Goal: Information Seeking & Learning: Compare options

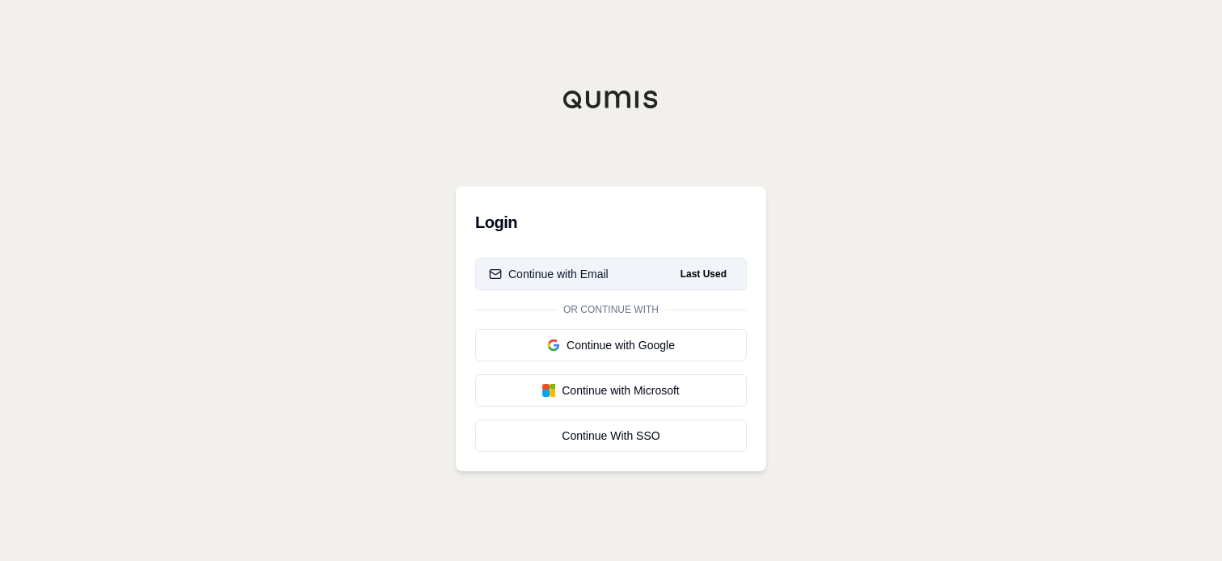
click at [554, 280] on div "Continue with Email" at bounding box center [549, 274] width 120 height 16
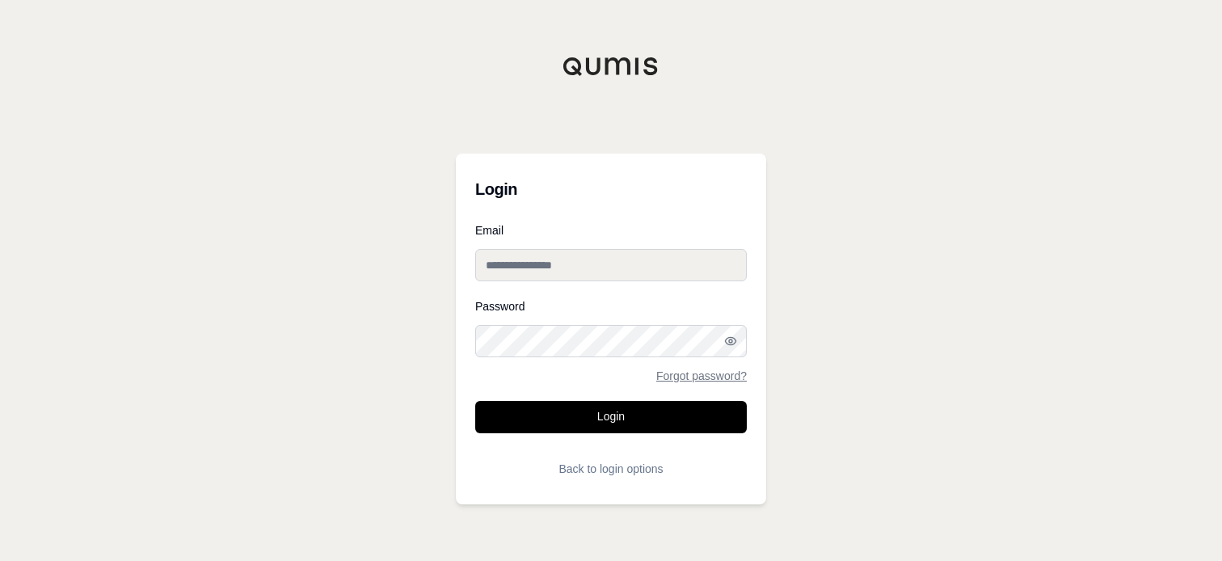
type input "**********"
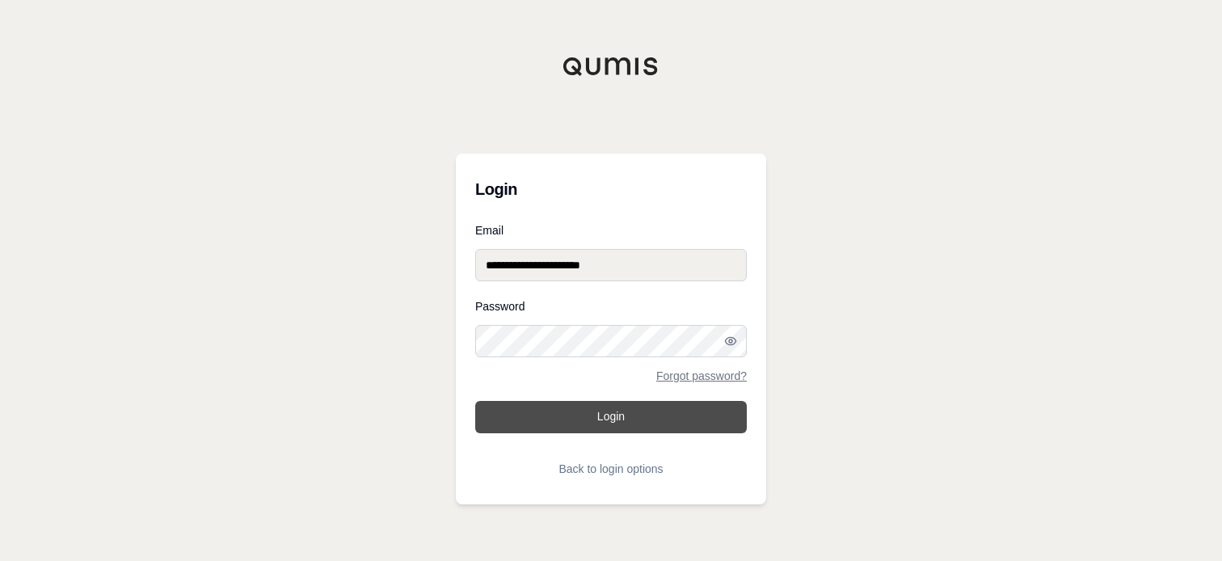
click at [606, 422] on button "Login" at bounding box center [611, 417] width 272 height 32
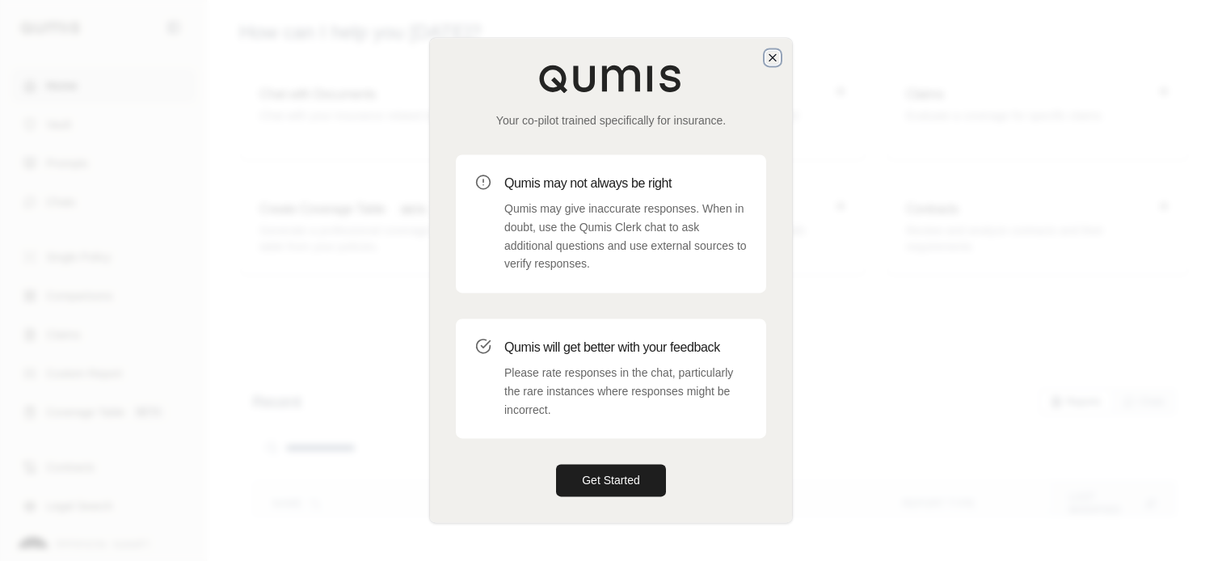
click at [773, 59] on icon "button" at bounding box center [772, 57] width 6 height 6
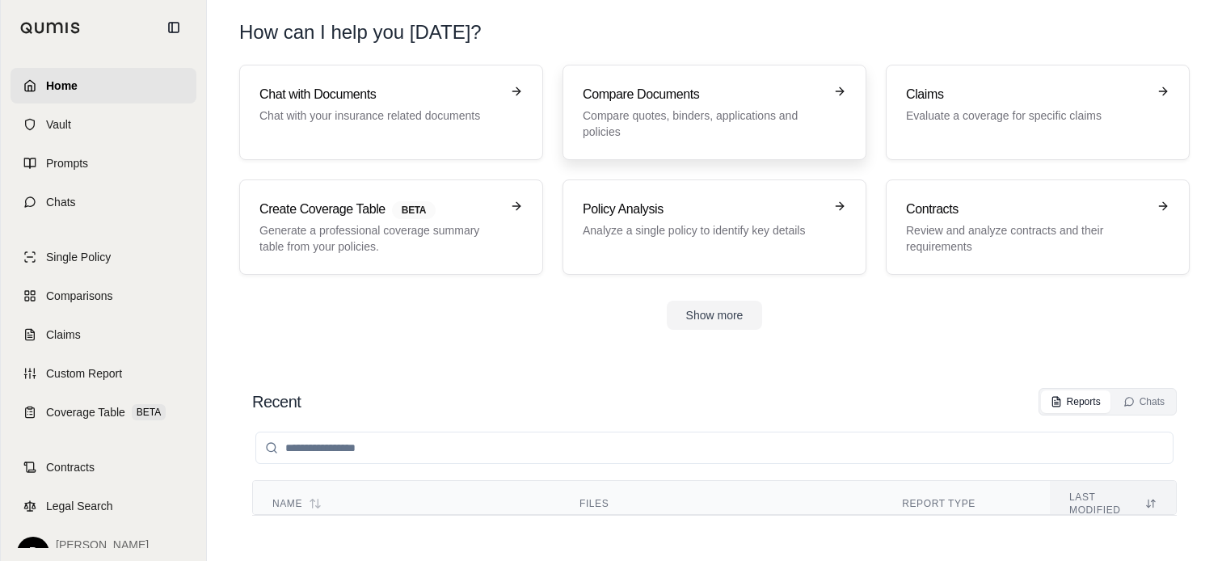
click at [618, 124] on p "Compare quotes, binders, applications and policies" at bounding box center [703, 123] width 241 height 32
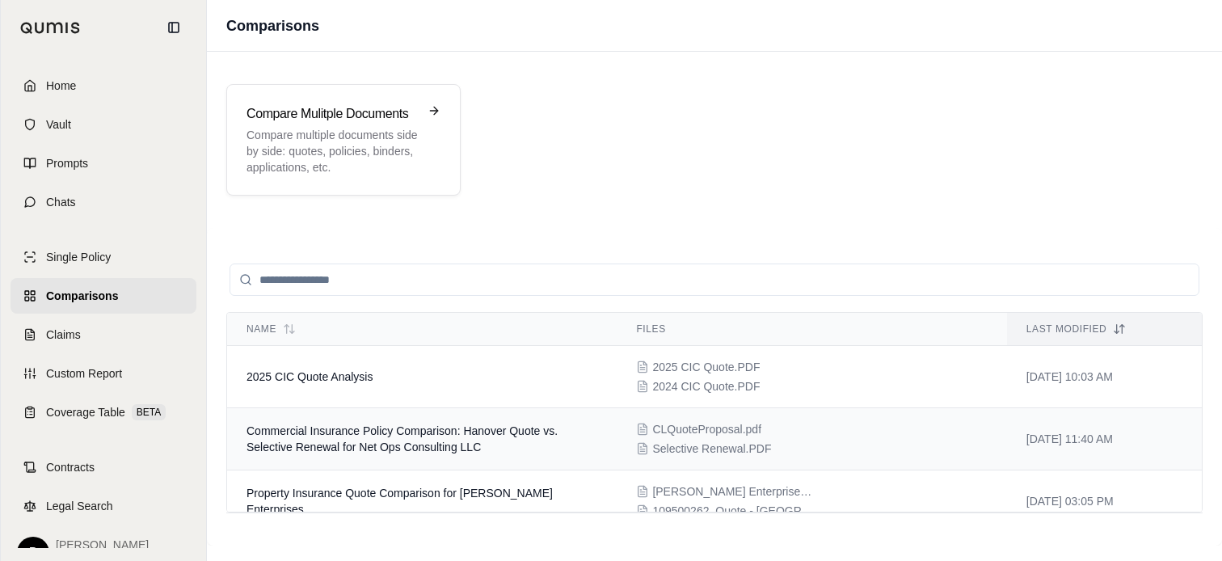
click at [441, 434] on span "Commercial Insurance Policy Comparison: Hanover Quote vs. Selective Renewal for…" at bounding box center [401, 438] width 311 height 29
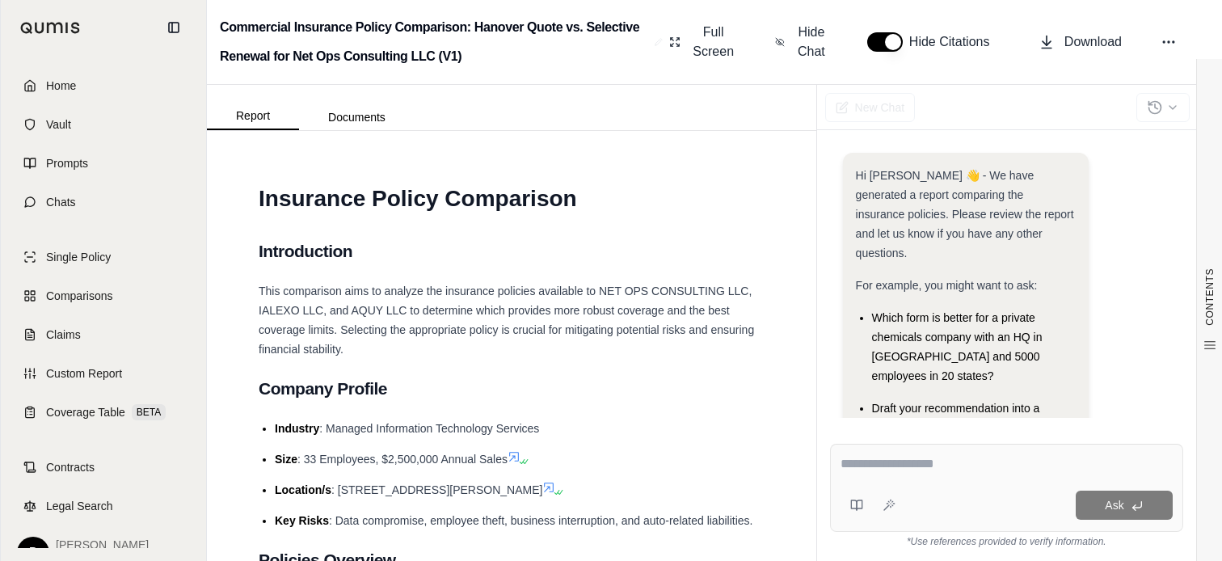
scroll to position [251, 0]
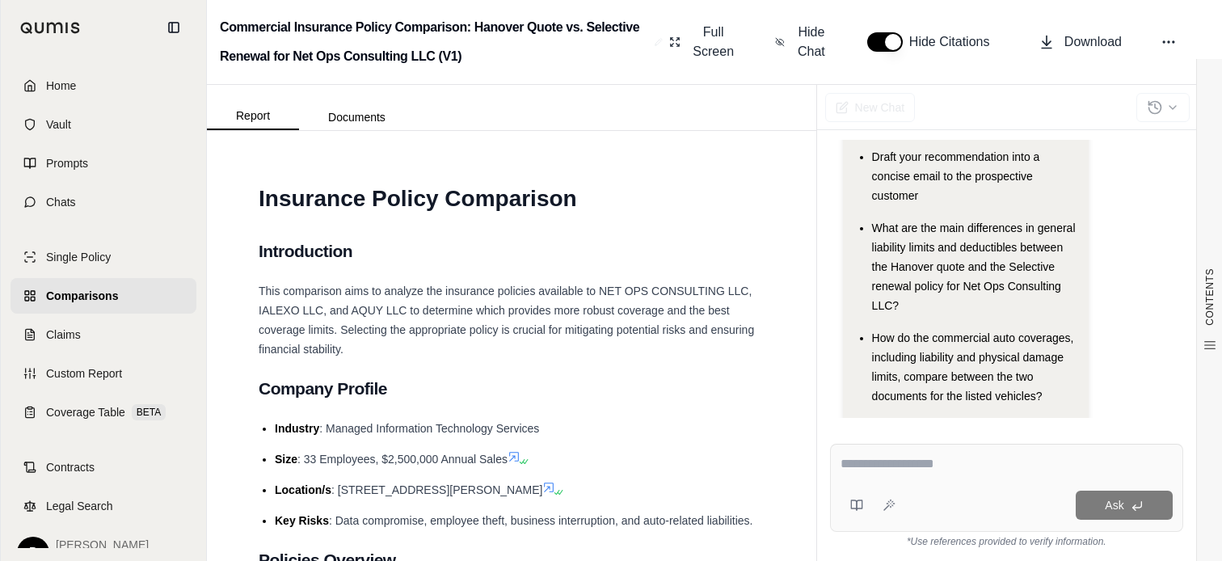
click at [916, 469] on textarea at bounding box center [1006, 463] width 333 height 19
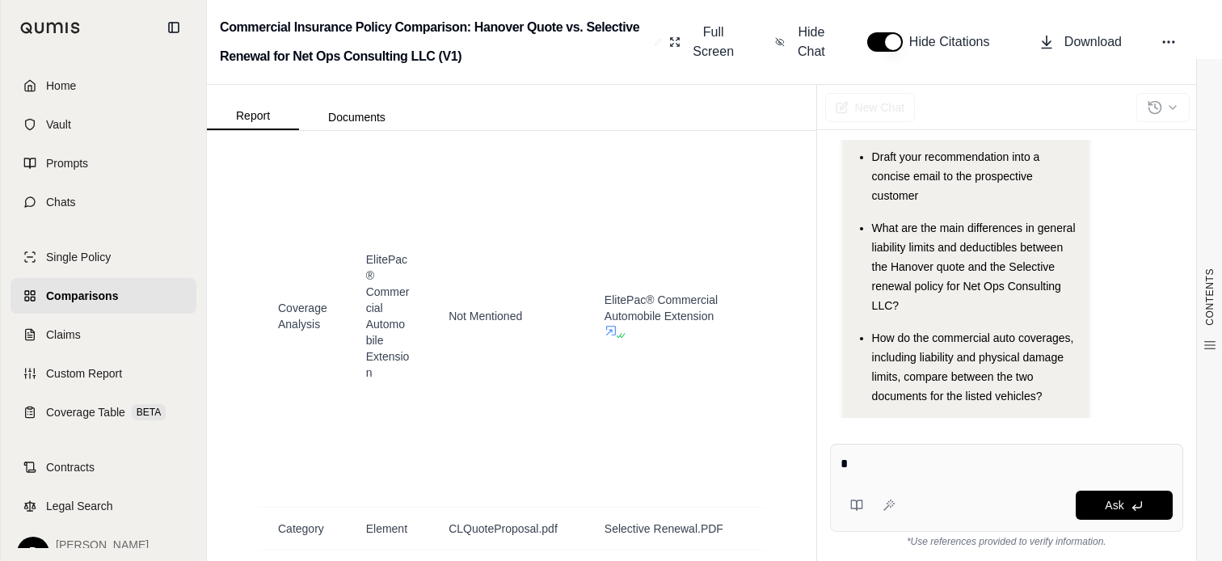
scroll to position [9727, 0]
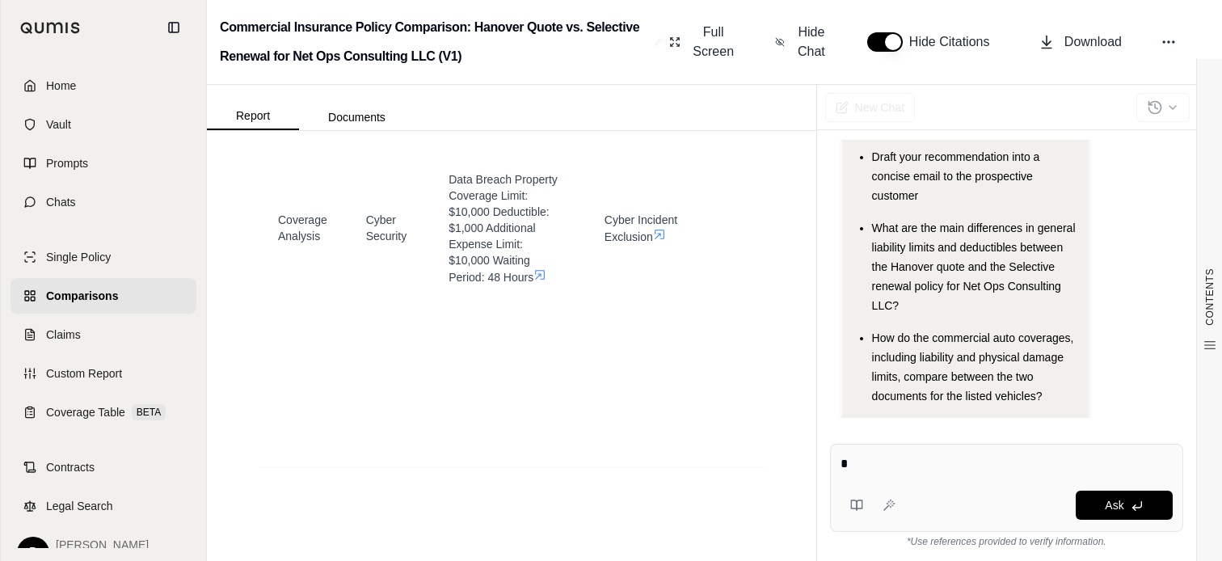
click at [887, 456] on textarea "*" at bounding box center [1006, 463] width 333 height 19
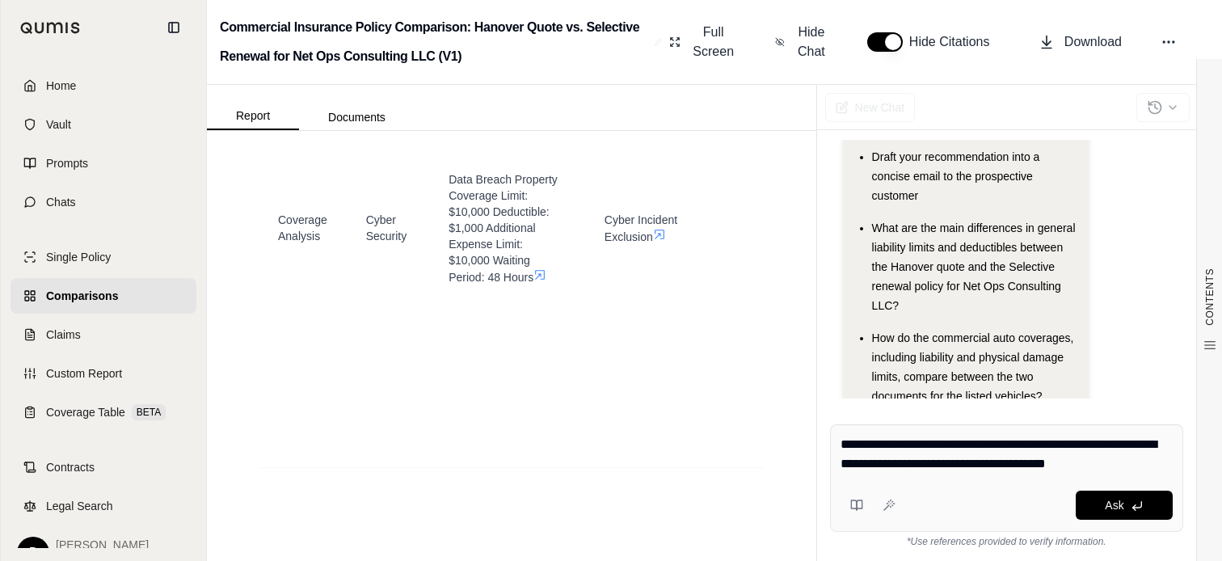
type textarea "**********"
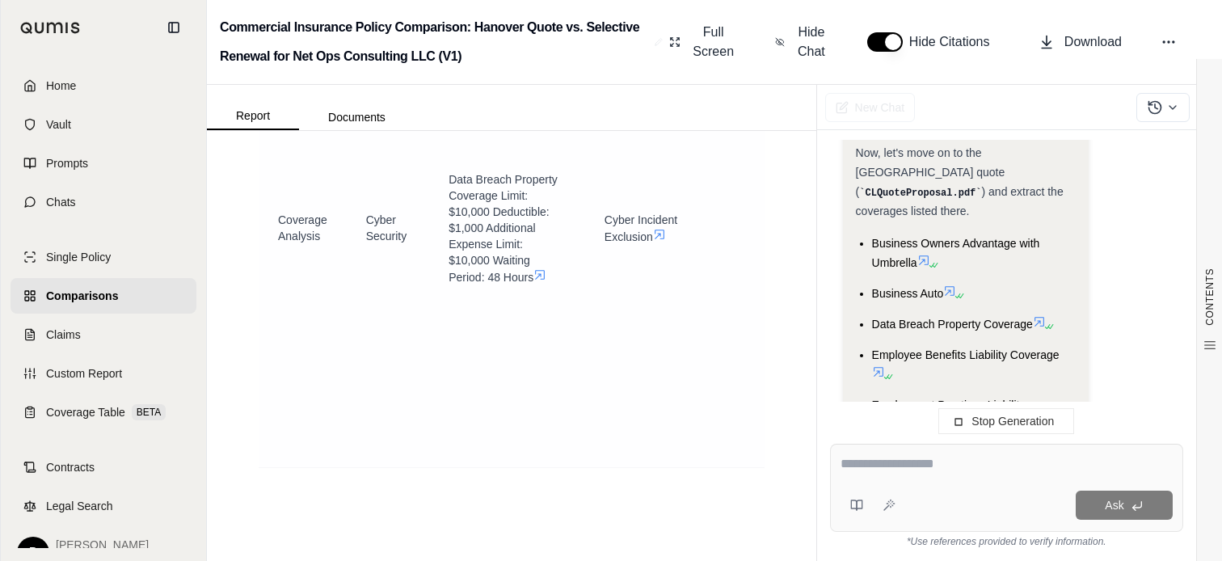
scroll to position [1638, 0]
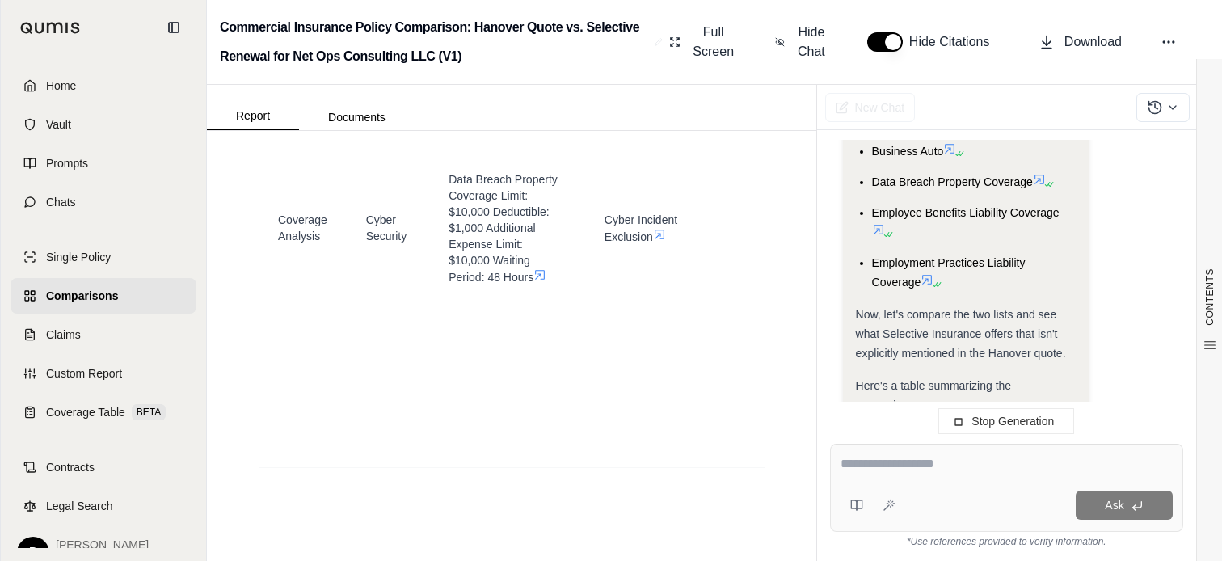
click at [907, 431] on span "| Coverage | Selective Insurance (Selective Renewal.PDF)" at bounding box center [964, 447] width 216 height 32
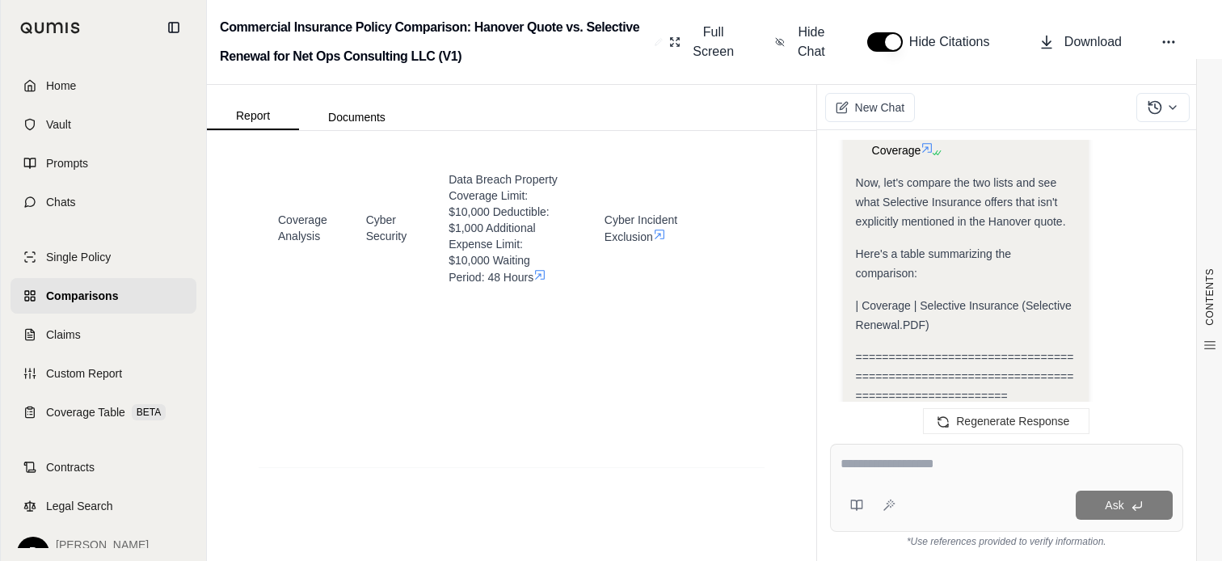
scroll to position [0, 0]
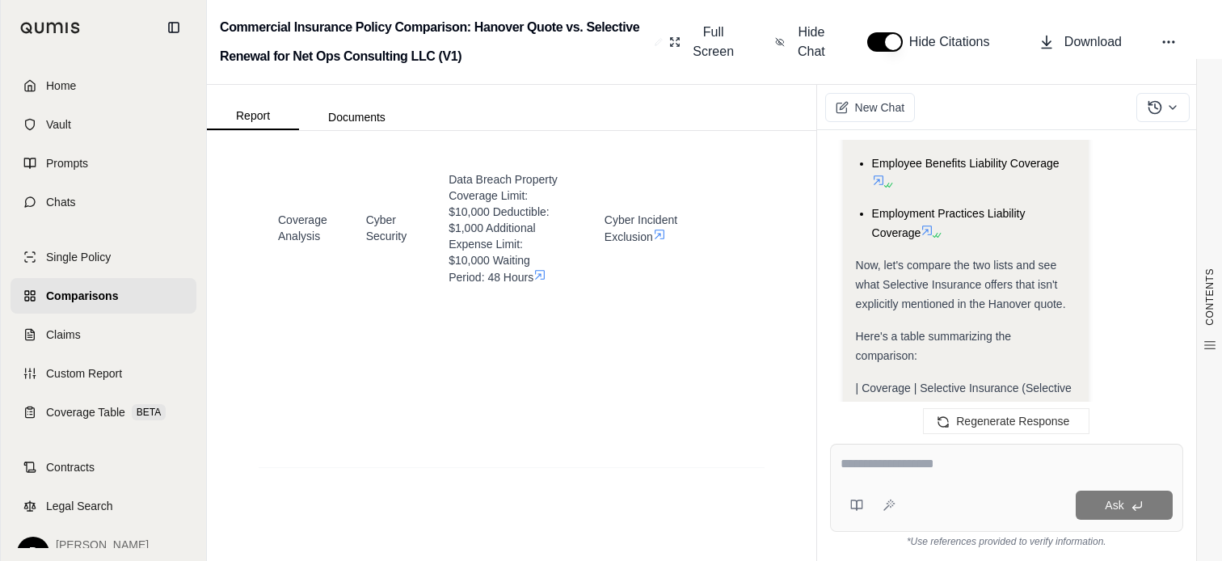
scroll to position [1689, 0]
click at [899, 328] on span "Here's a table summarizing the comparison:" at bounding box center [934, 344] width 156 height 32
click at [912, 380] on span "| Coverage | Selective Insurance (Selective Renewal.PDF)" at bounding box center [964, 396] width 216 height 32
click at [918, 380] on span "| Coverage | Selective Insurance (Selective Renewal.PDF)" at bounding box center [964, 396] width 216 height 32
click at [881, 380] on span "| Coverage | Selective Insurance (Selective Renewal.PDF)" at bounding box center [964, 396] width 216 height 32
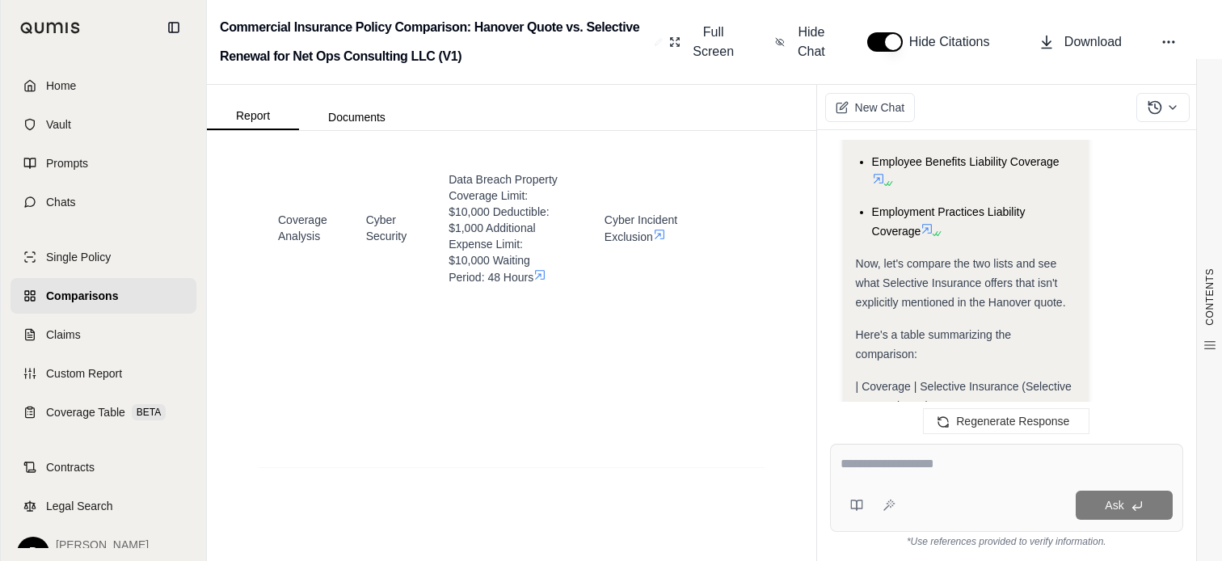
click at [954, 380] on span "| Coverage | Selective Insurance (Selective Renewal.PDF)" at bounding box center [964, 396] width 216 height 32
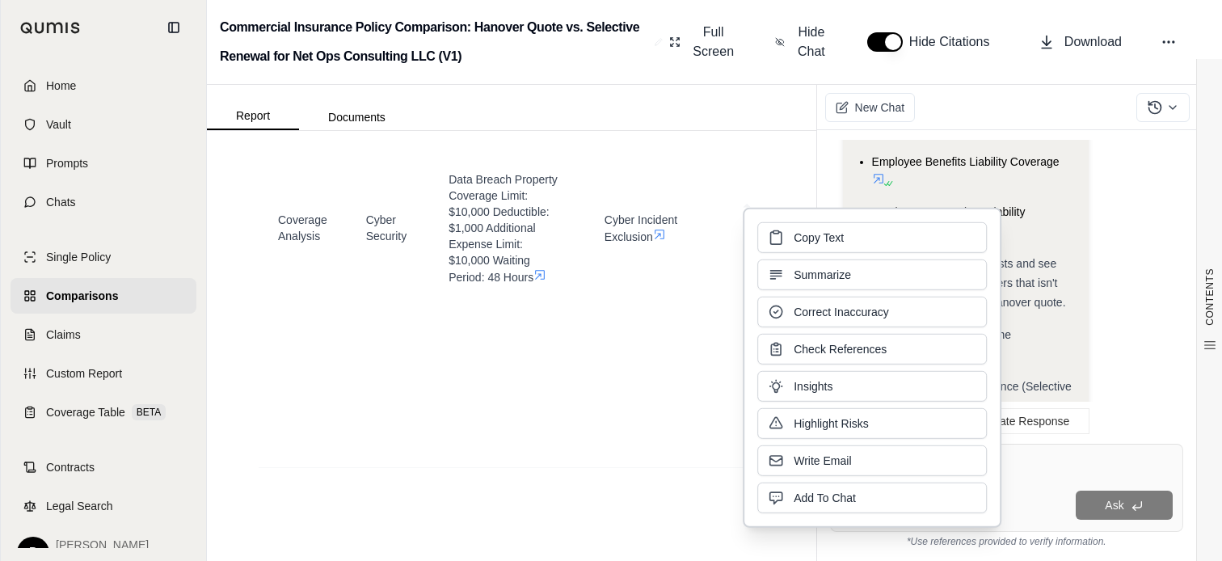
drag, startPoint x: 954, startPoint y: 284, endPoint x: 1030, endPoint y: 288, distance: 76.0
click at [1005, 286] on body "Home Vault Prompts Chats Single Policy Comparisons Claims Custom Report Coverag…" at bounding box center [611, 280] width 1222 height 561
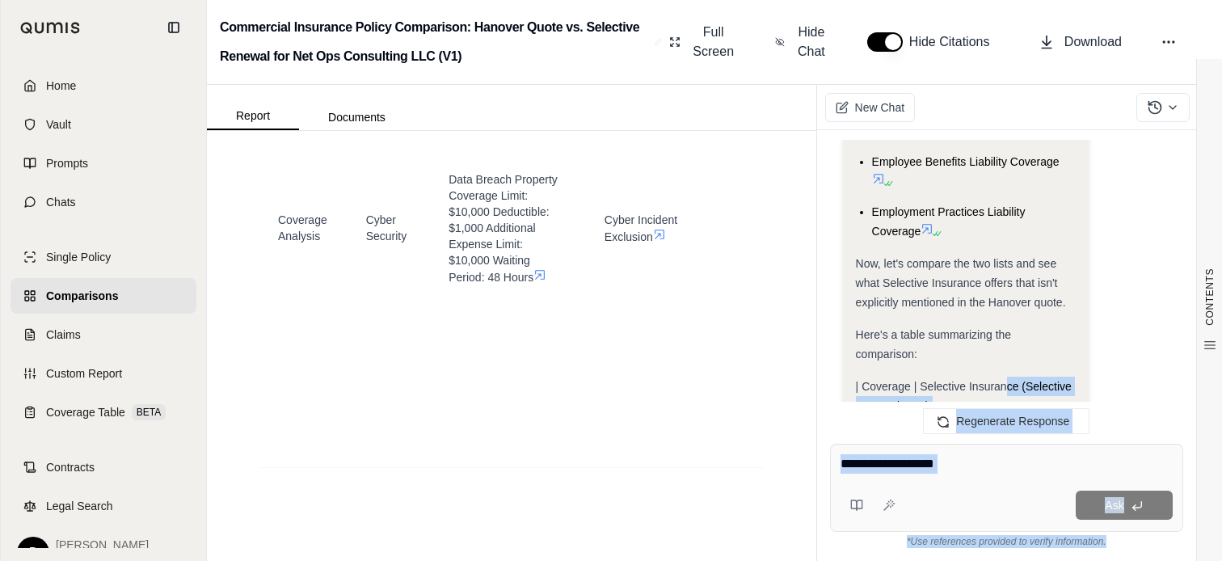
drag, startPoint x: 1030, startPoint y: 288, endPoint x: 1046, endPoint y: 288, distance: 17.0
click at [1046, 380] on span "| Coverage | Selective Insurance (Selective Renewal.PDF)" at bounding box center [964, 396] width 216 height 32
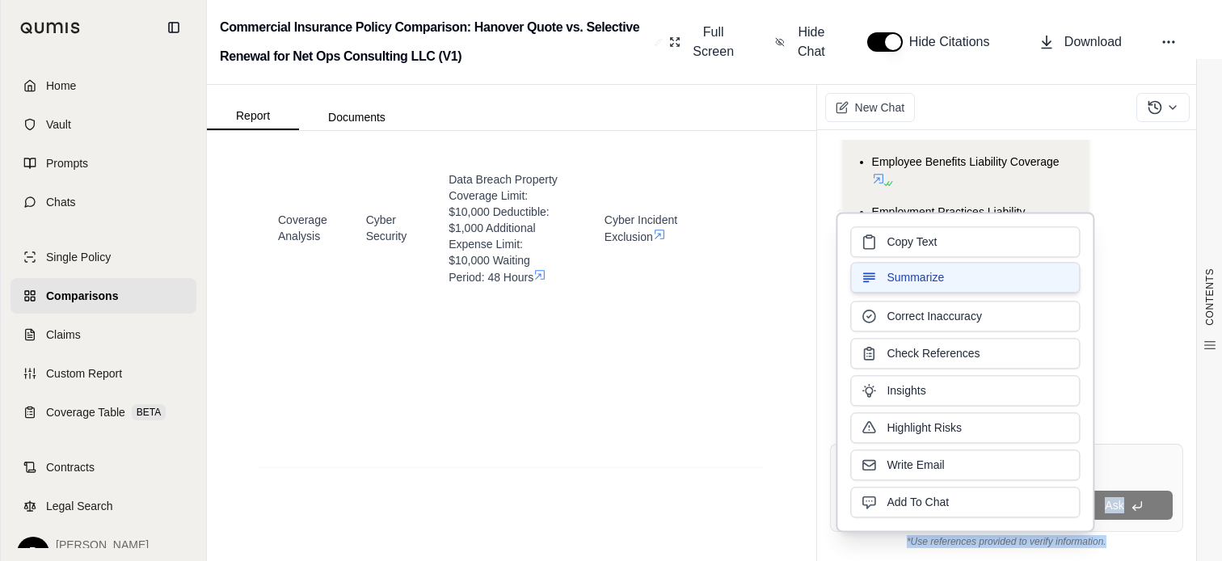
click at [1055, 287] on button "Summarize" at bounding box center [964, 277] width 229 height 31
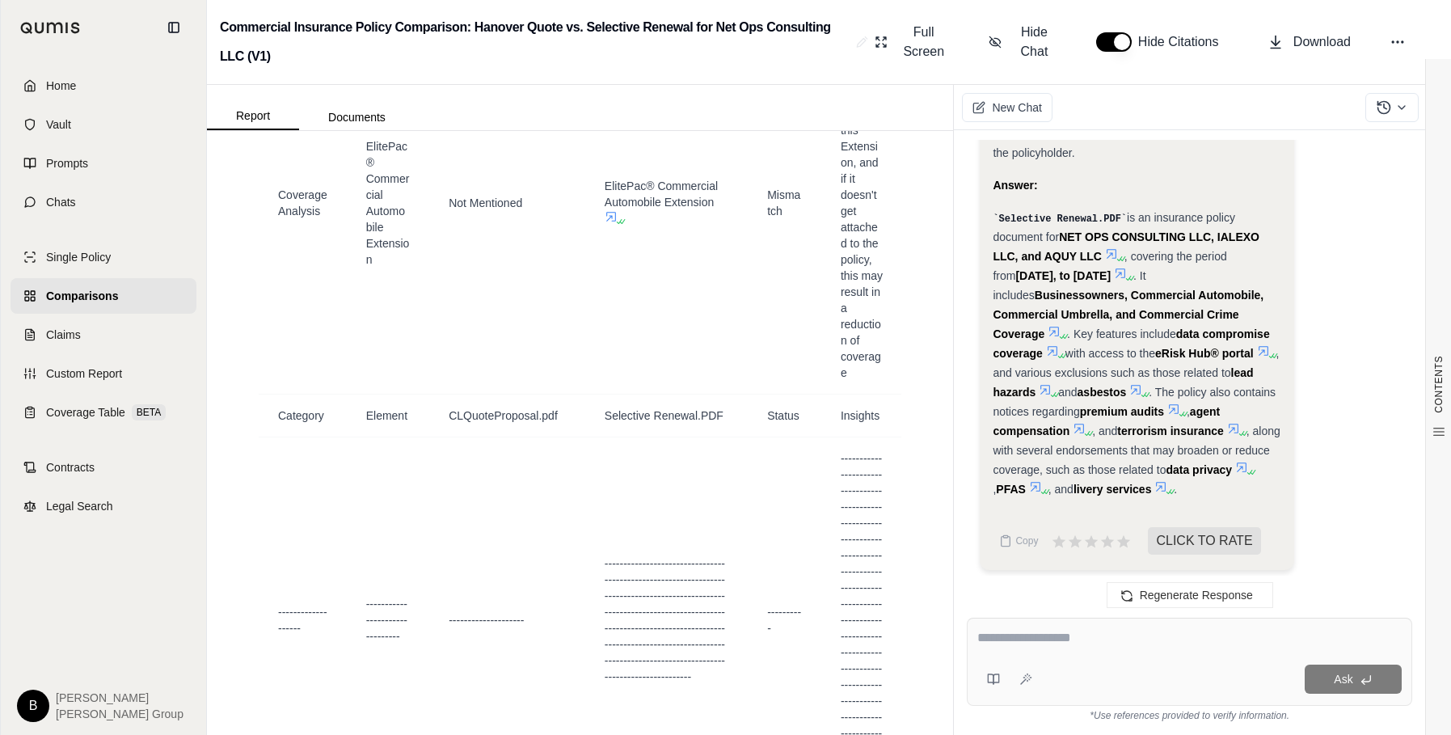
scroll to position [2070, 0]
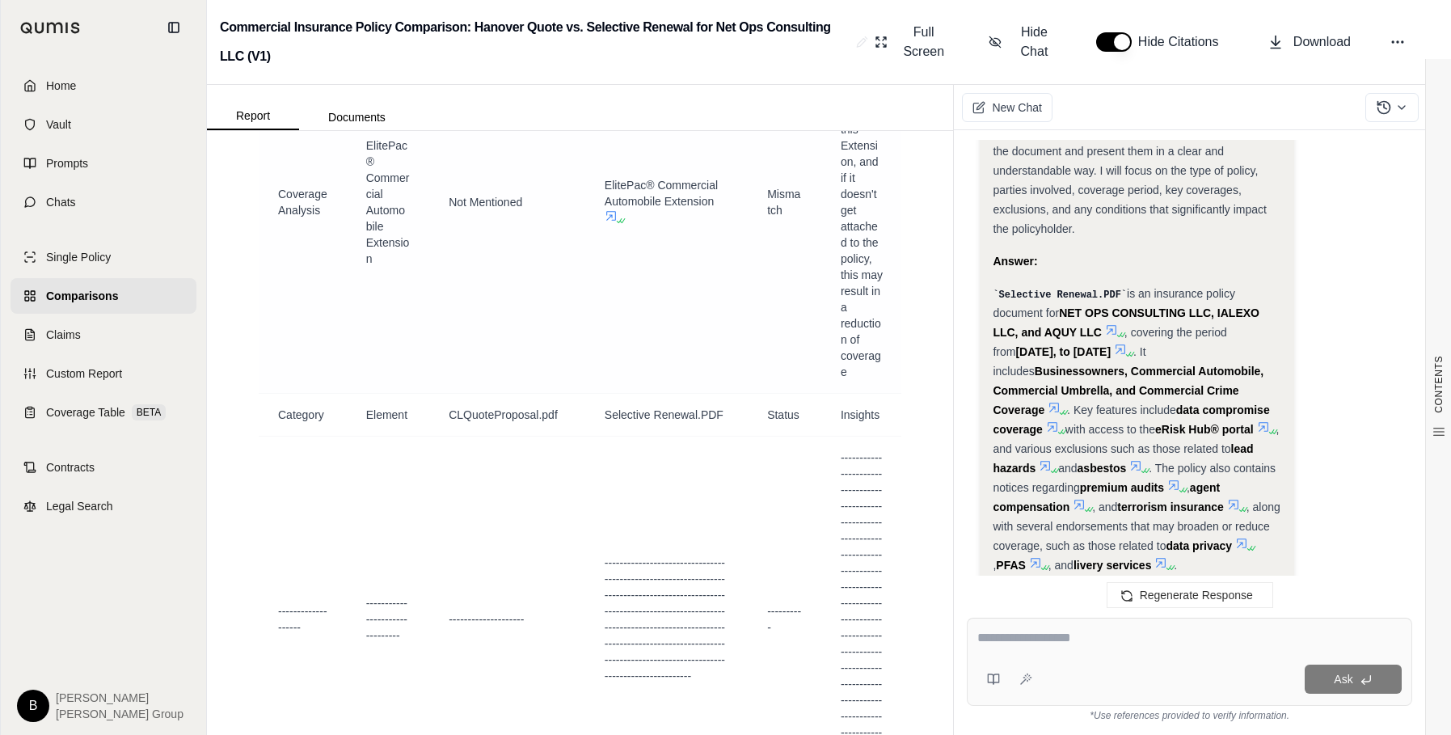
click at [448, 303] on td "Not Mentioned" at bounding box center [507, 202] width 156 height 382
